Goal: Find specific page/section: Find specific page/section

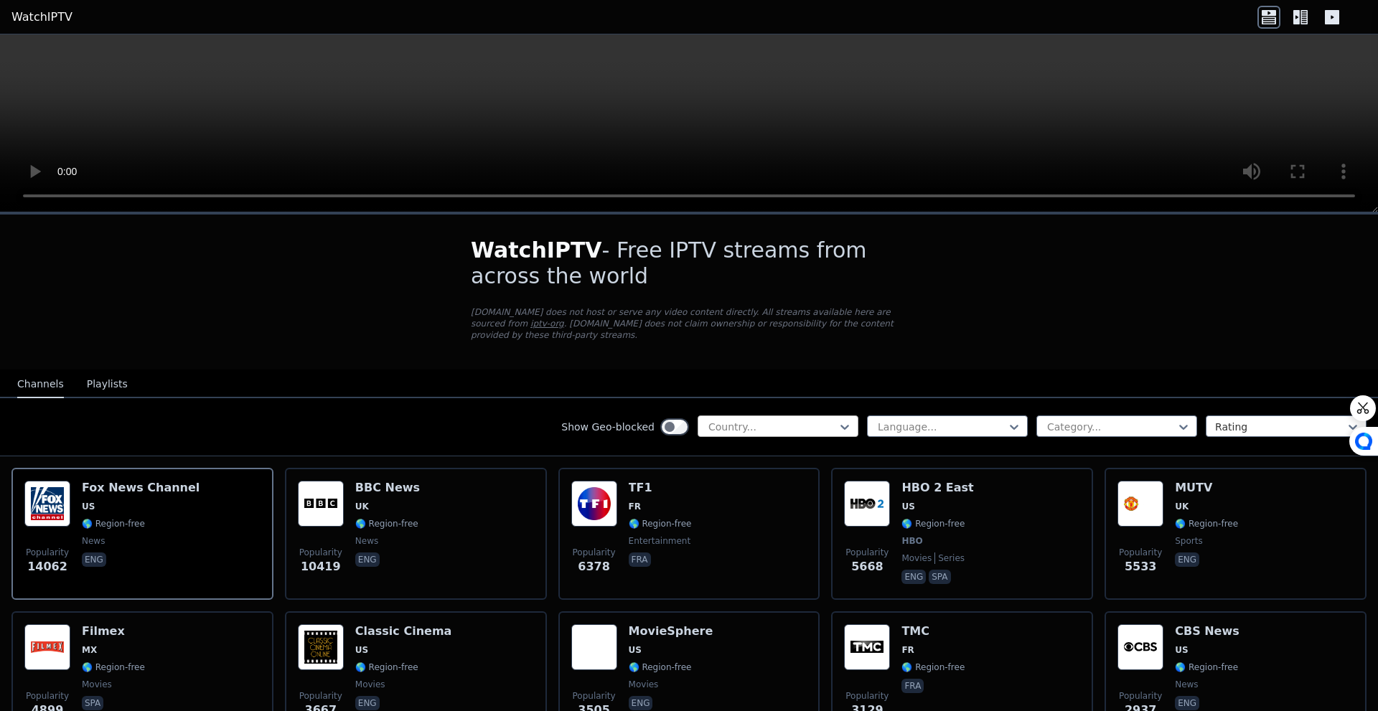
click at [741, 420] on div at bounding box center [772, 427] width 131 height 14
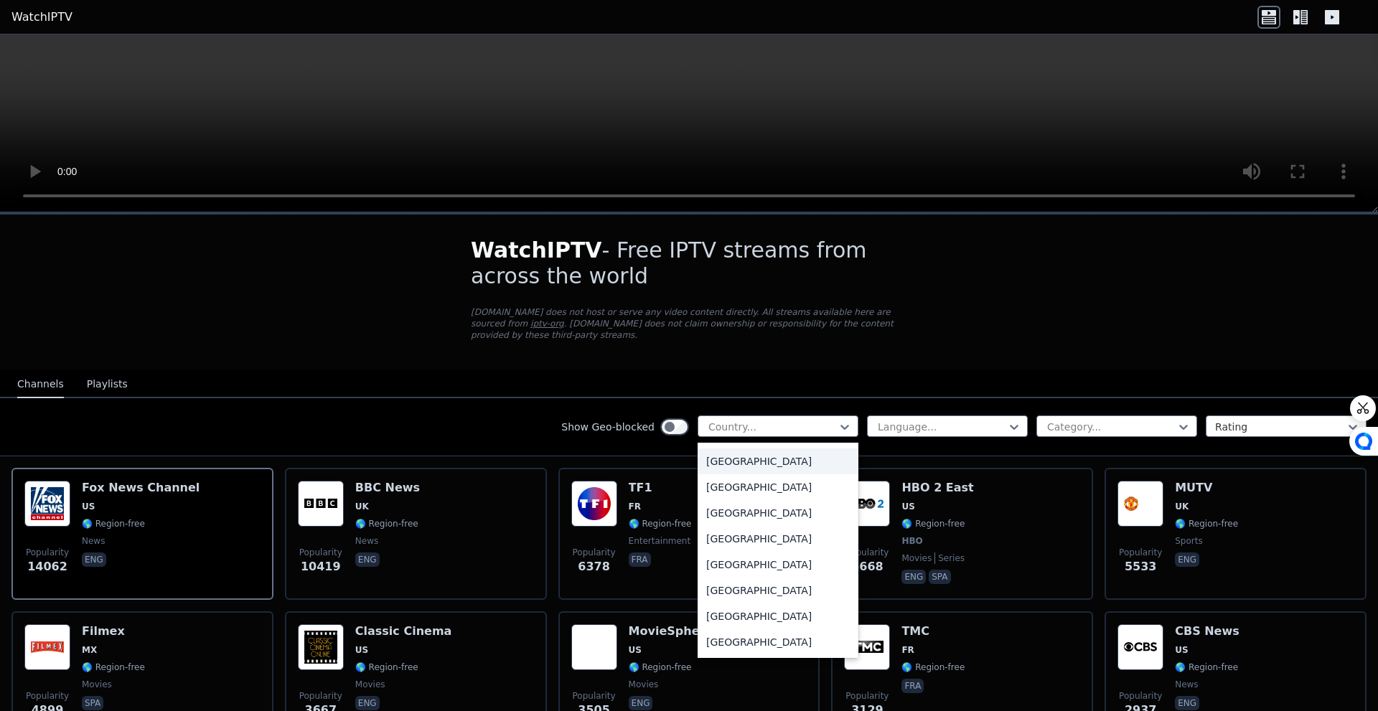
scroll to position [4839, 0]
click at [725, 529] on div "[GEOGRAPHIC_DATA]" at bounding box center [777, 542] width 161 height 26
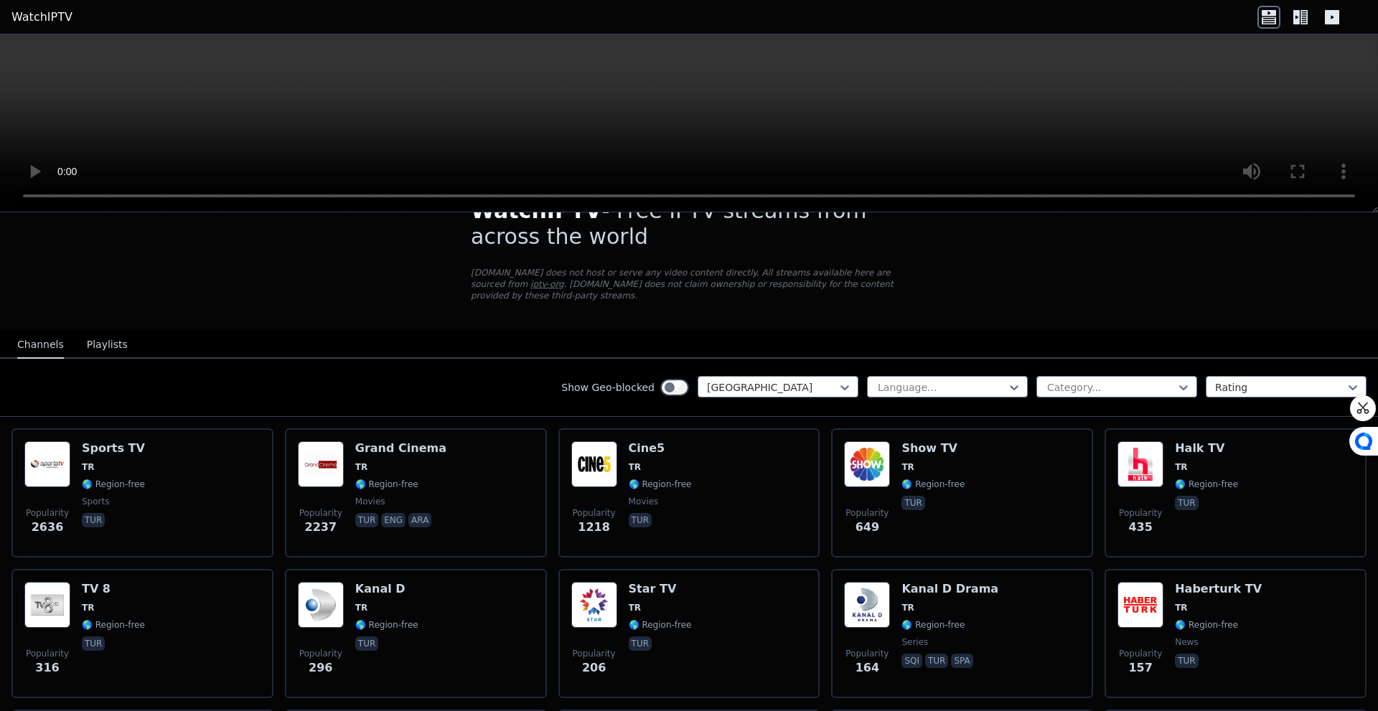
scroll to position [72, 0]
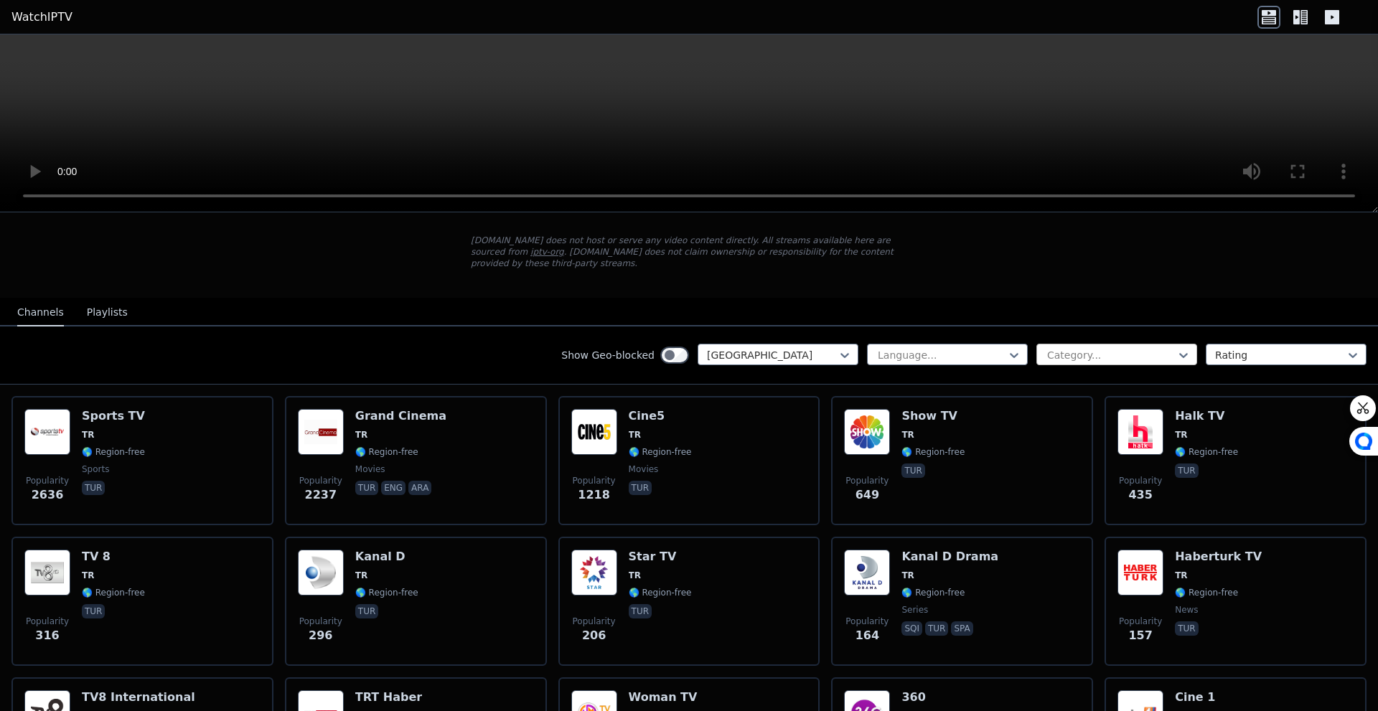
click at [1095, 348] on div at bounding box center [1110, 355] width 131 height 14
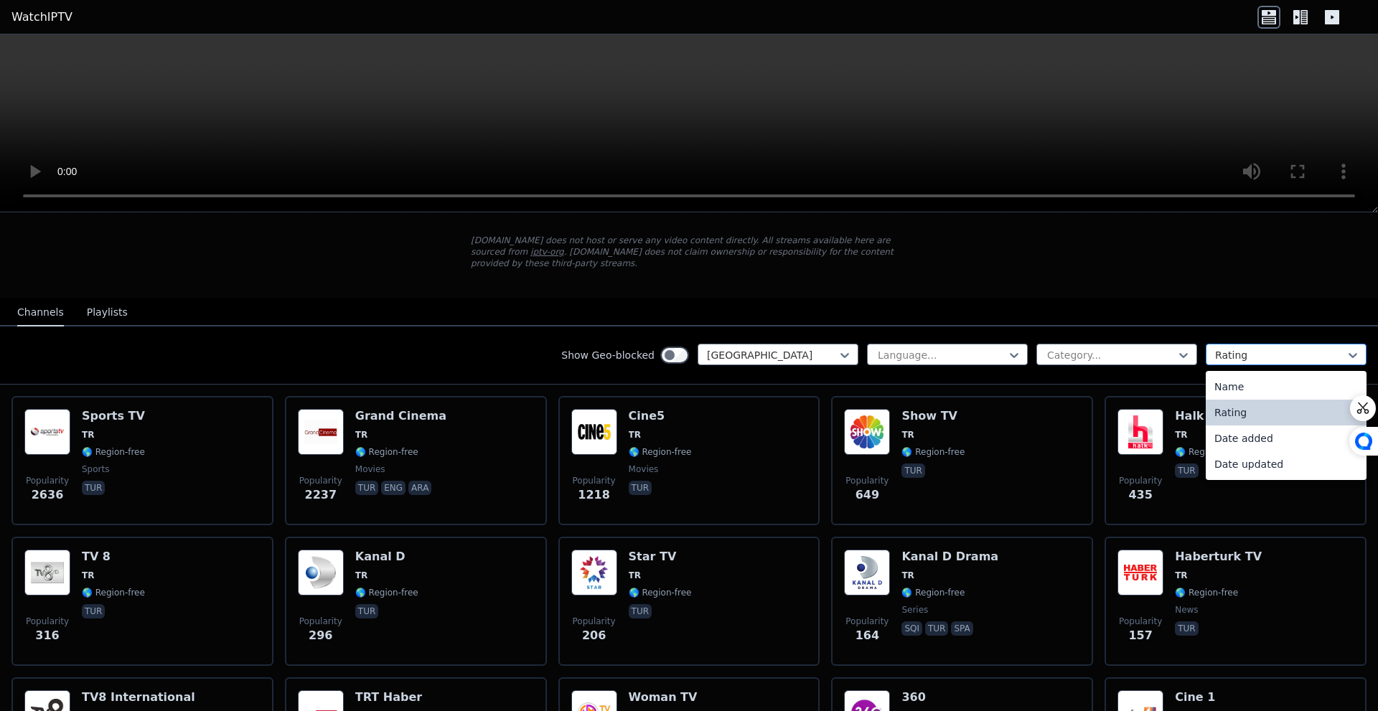
click at [1258, 348] on div at bounding box center [1280, 355] width 131 height 14
click at [1256, 376] on div "Name" at bounding box center [1285, 387] width 161 height 26
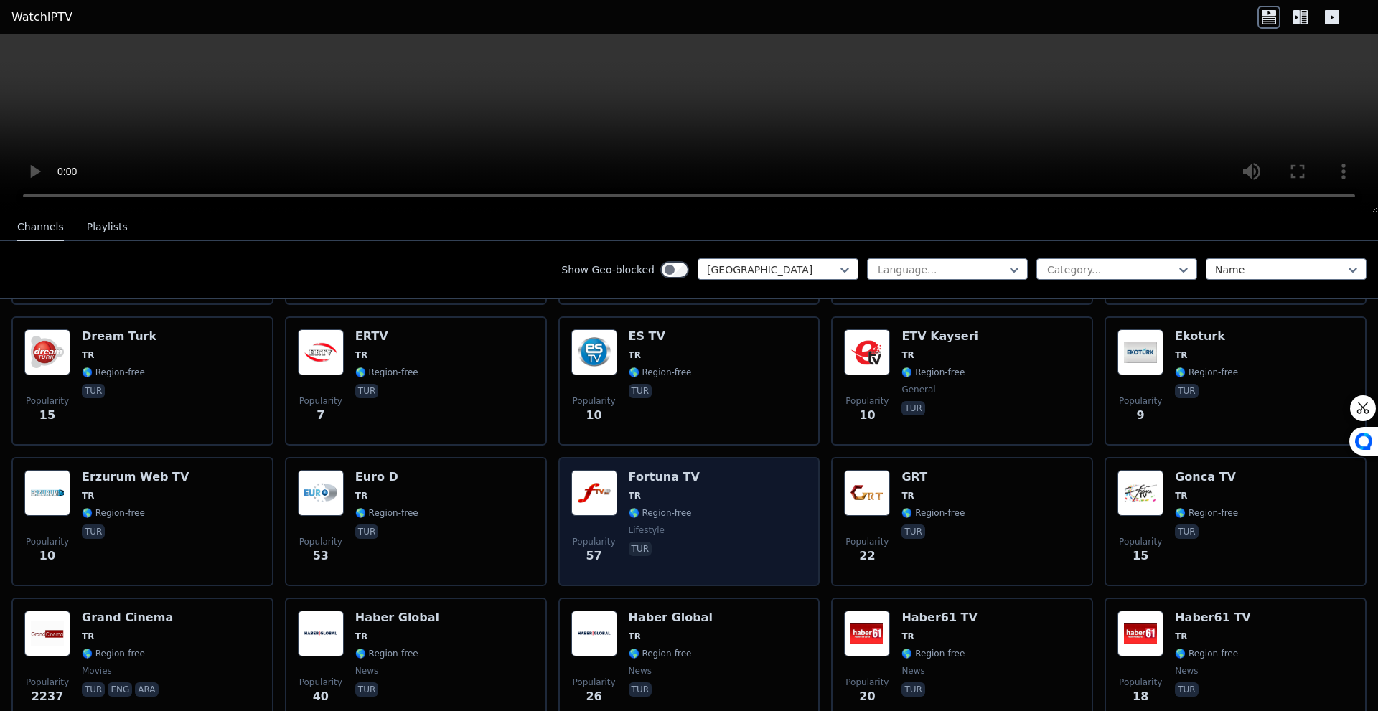
scroll to position [1291, 0]
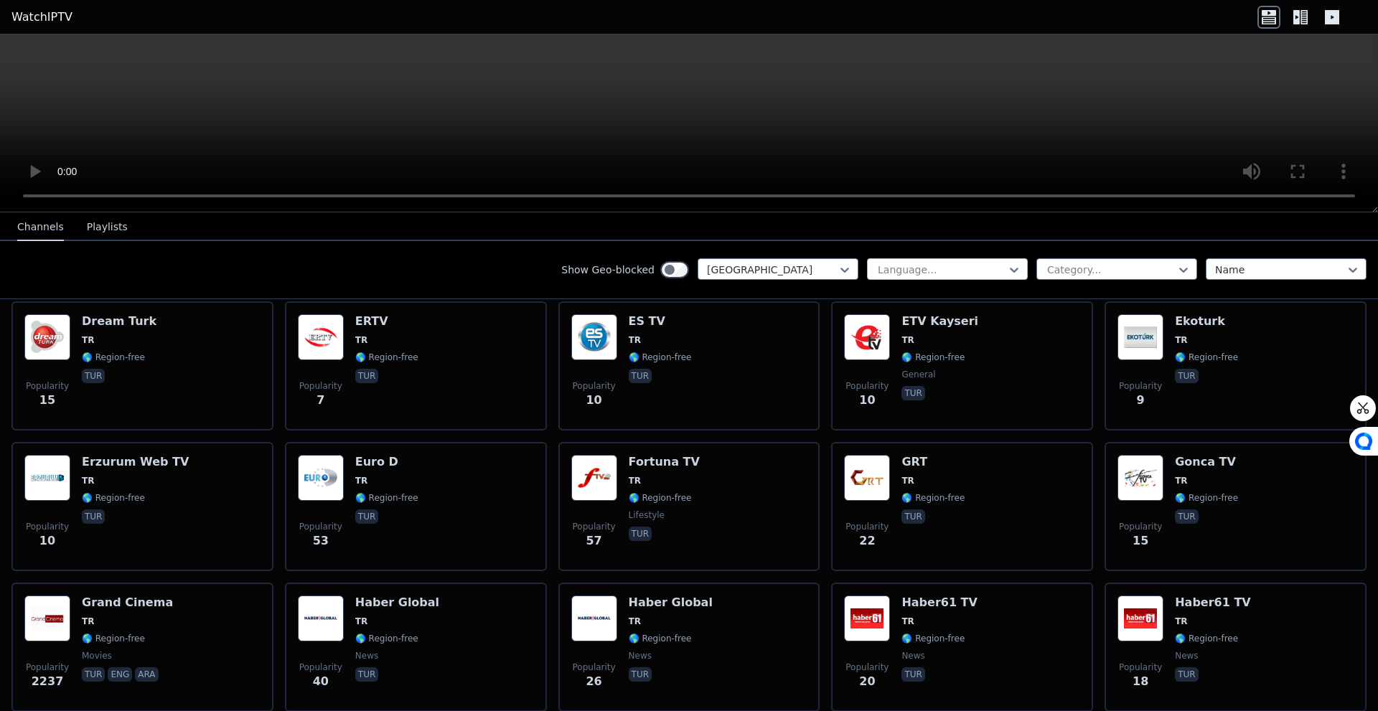
click at [990, 263] on div at bounding box center [941, 270] width 131 height 14
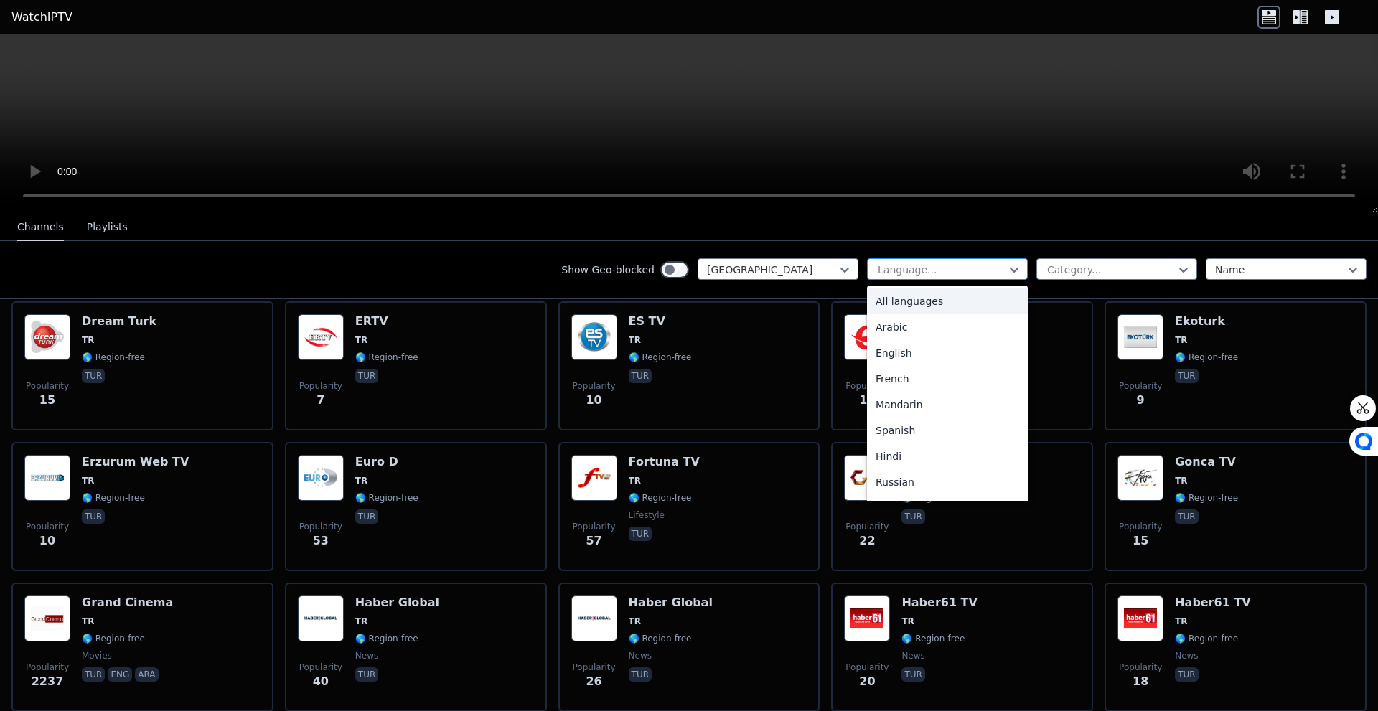
click at [990, 263] on div at bounding box center [941, 270] width 131 height 14
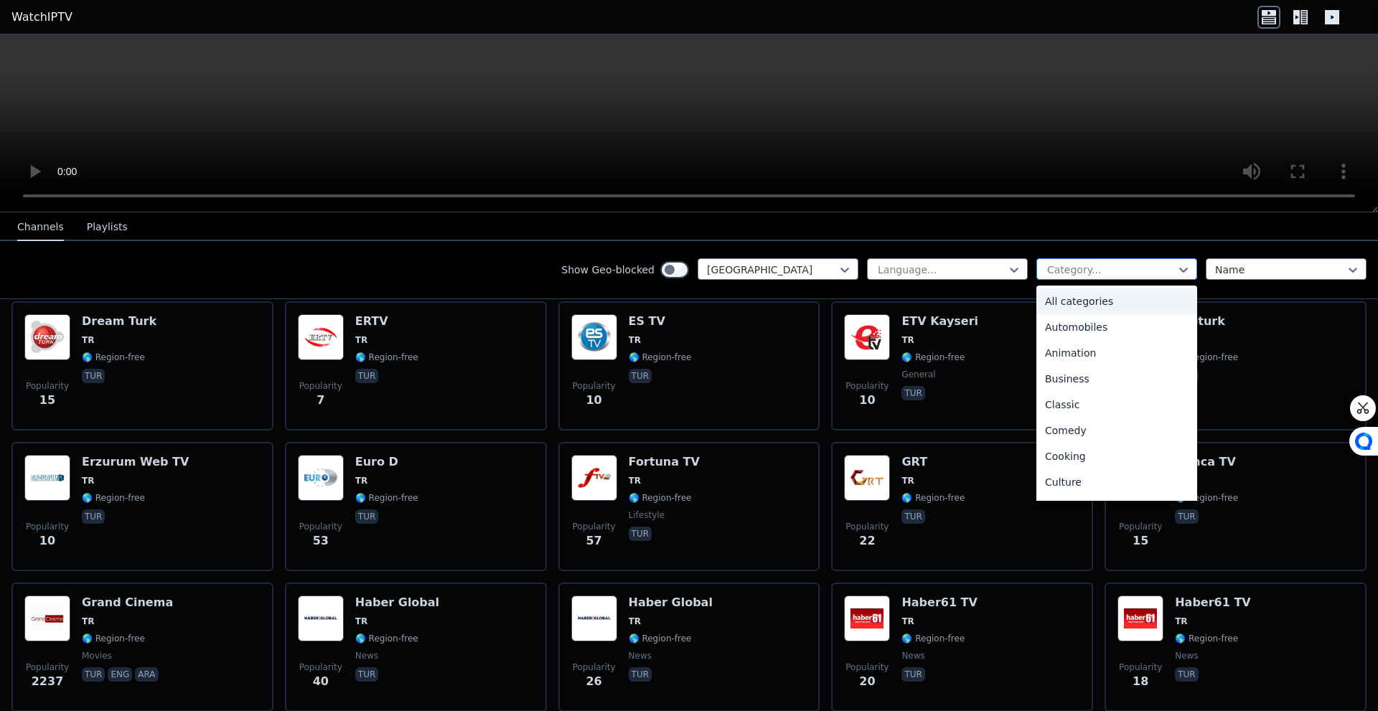
click at [1121, 267] on div at bounding box center [1110, 270] width 131 height 14
click at [943, 270] on div at bounding box center [941, 270] width 131 height 14
click at [1096, 273] on div at bounding box center [1110, 270] width 131 height 14
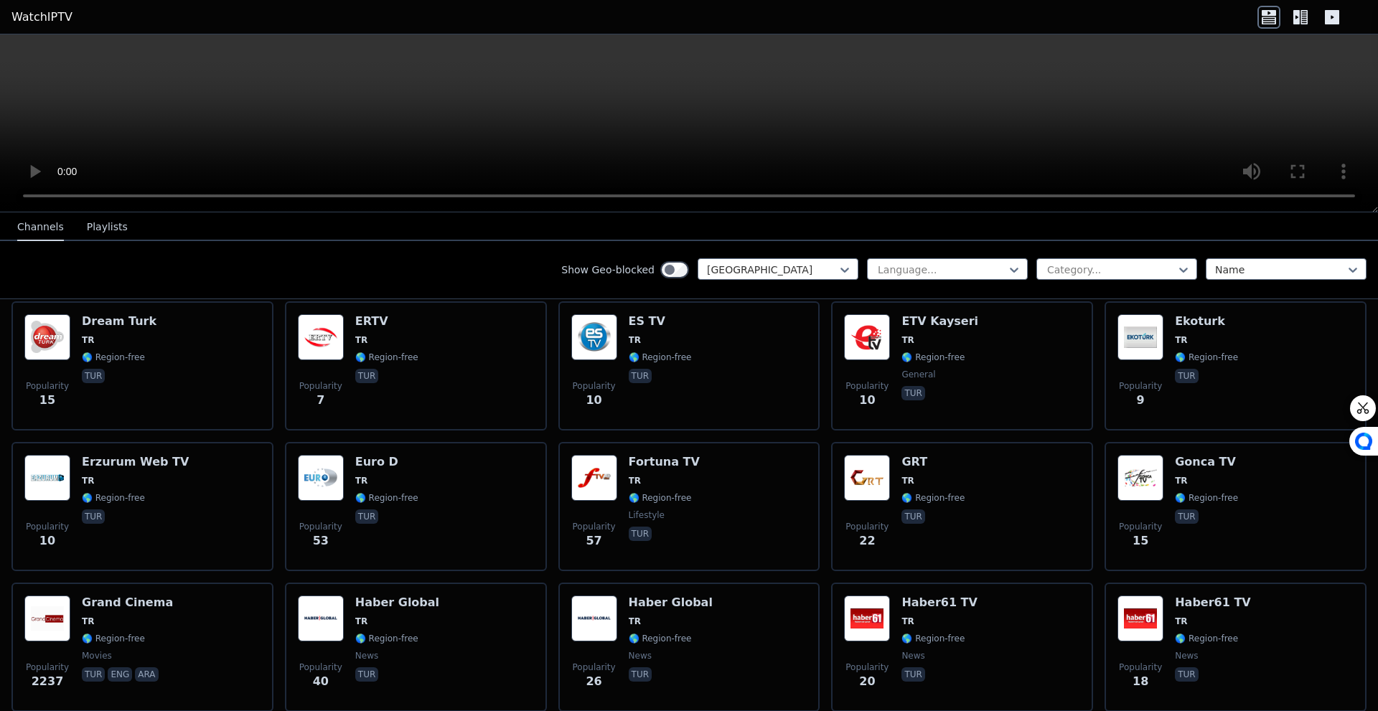
click at [109, 225] on button "Playlists" at bounding box center [107, 227] width 41 height 27
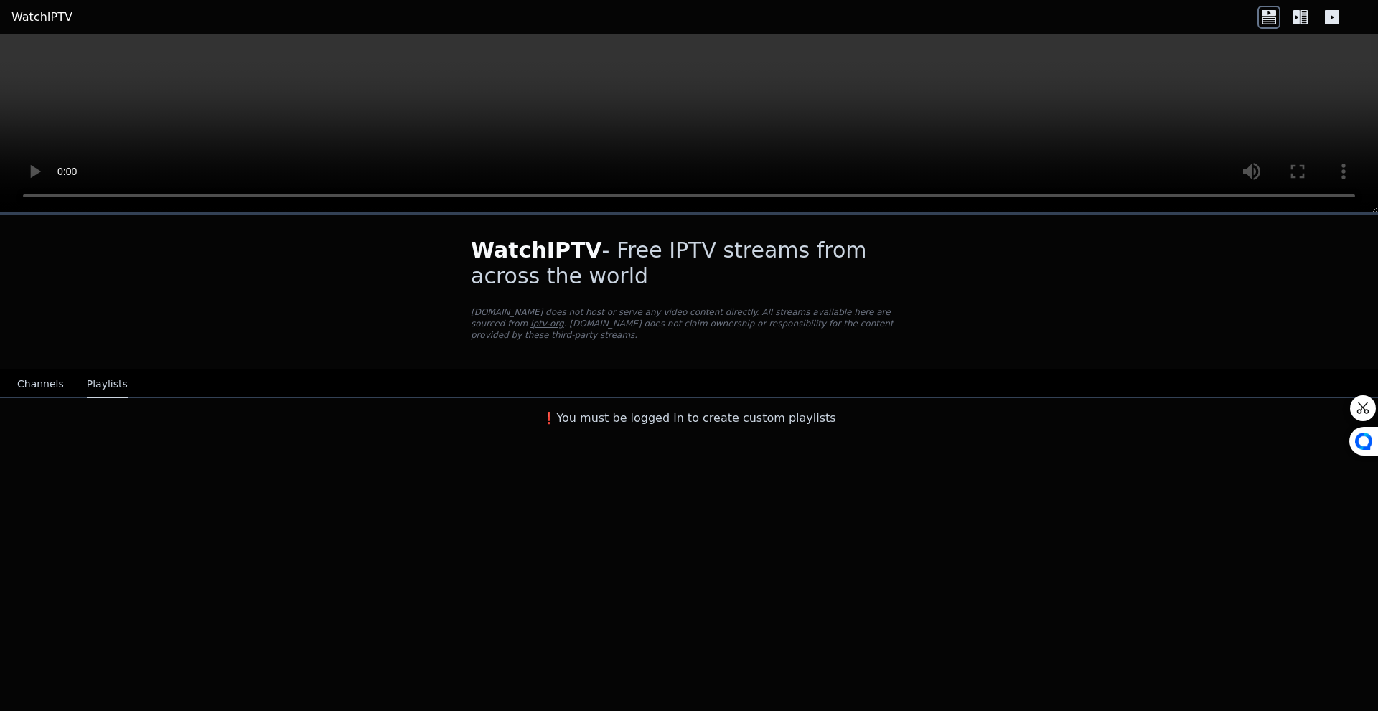
click at [40, 380] on button "Channels" at bounding box center [40, 384] width 47 height 27
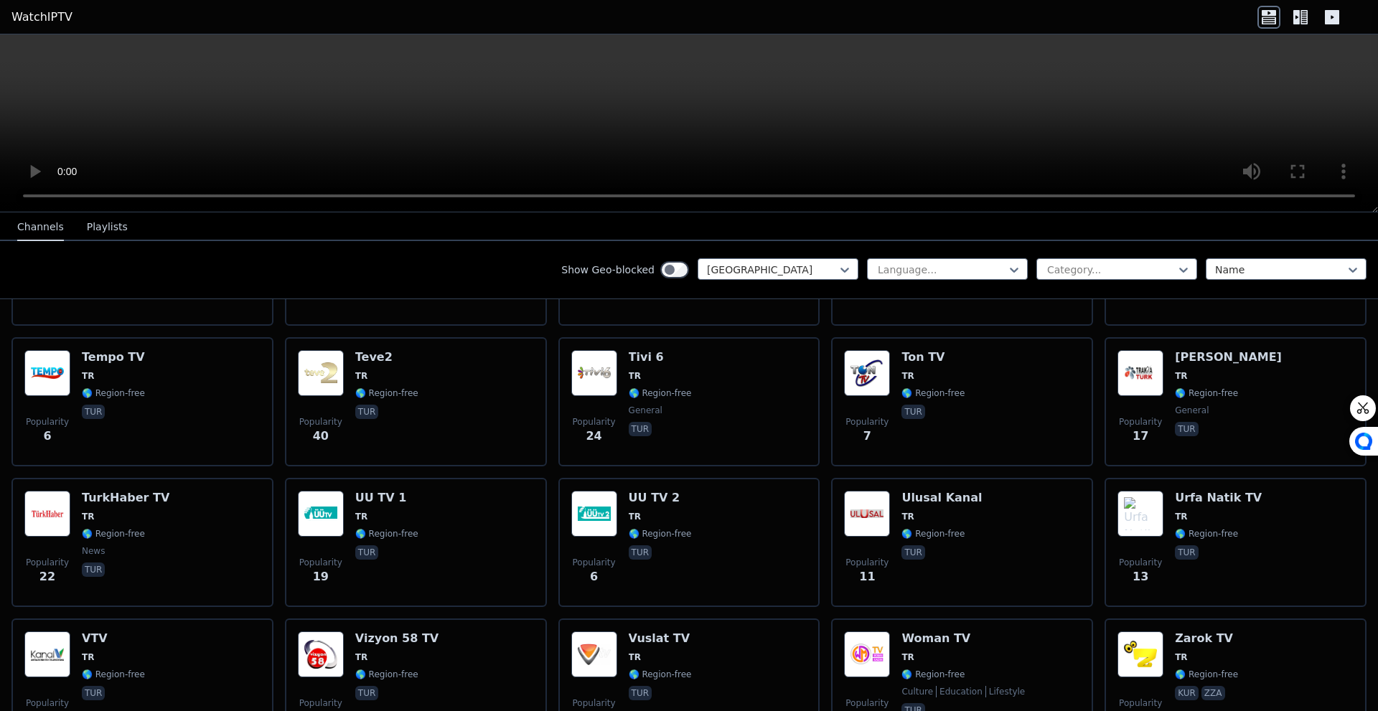
scroll to position [4435, 0]
